Goal: Find specific page/section: Find specific page/section

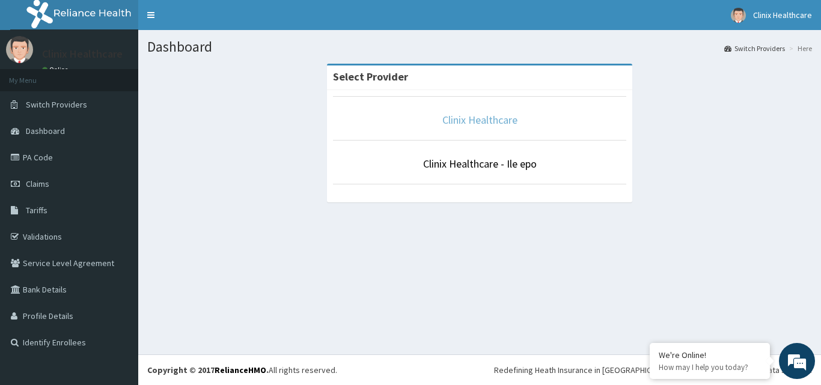
click at [486, 121] on link "Clinix Healthcare" at bounding box center [479, 120] width 75 height 14
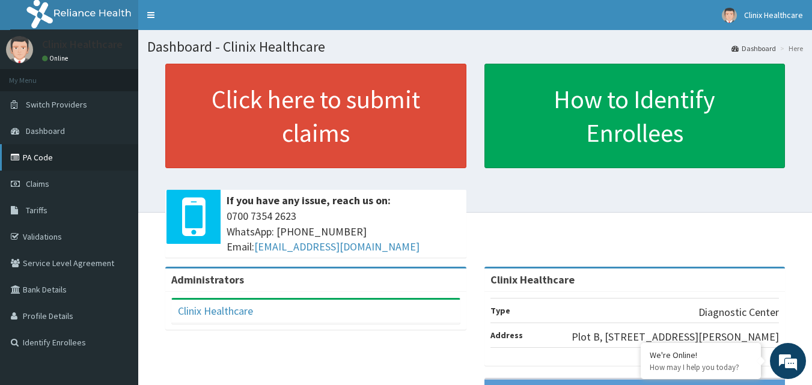
click at [46, 162] on link "PA Code" at bounding box center [69, 157] width 138 height 26
